Goal: Book appointment/travel/reservation

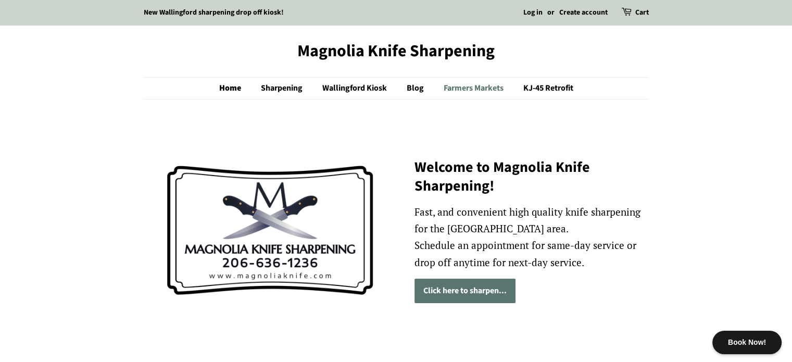
click at [471, 86] on link "Farmers Markets" at bounding box center [475, 88] width 78 height 21
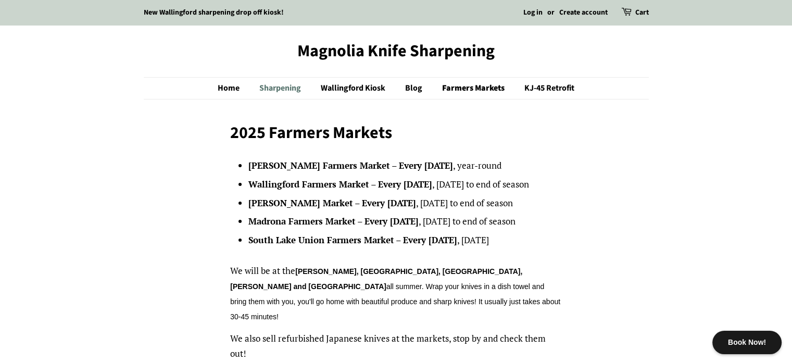
click at [276, 91] on link "Sharpening" at bounding box center [282, 88] width 60 height 21
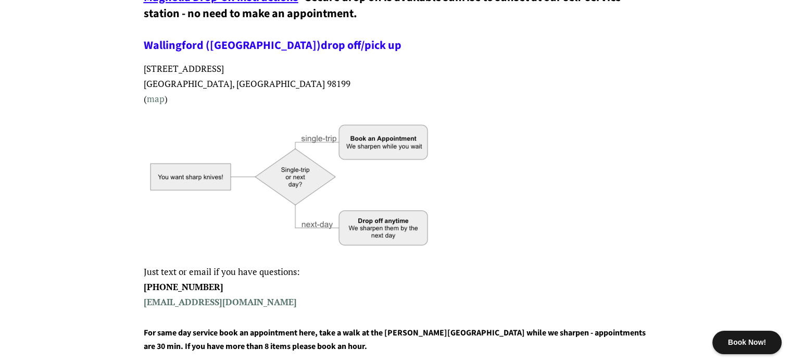
scroll to position [260, 0]
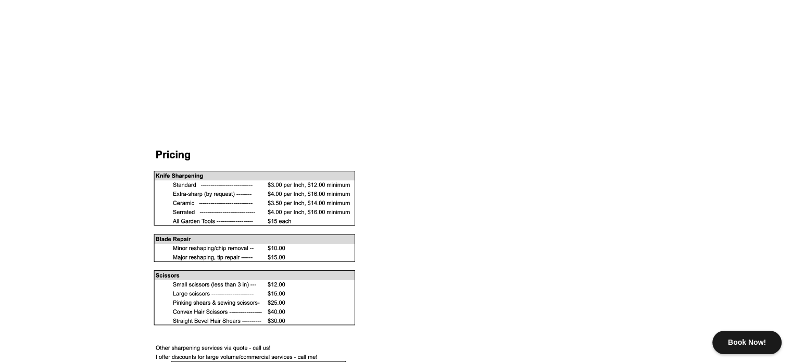
scroll to position [842, 0]
click at [471, 178] on div at bounding box center [396, 293] width 505 height 293
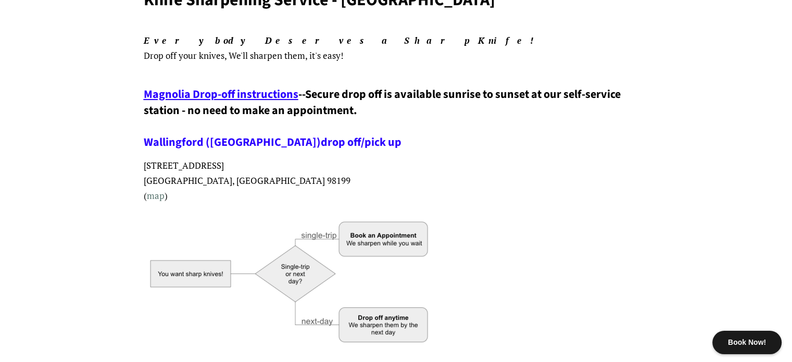
scroll to position [0, 0]
